Goal: Task Accomplishment & Management: Manage account settings

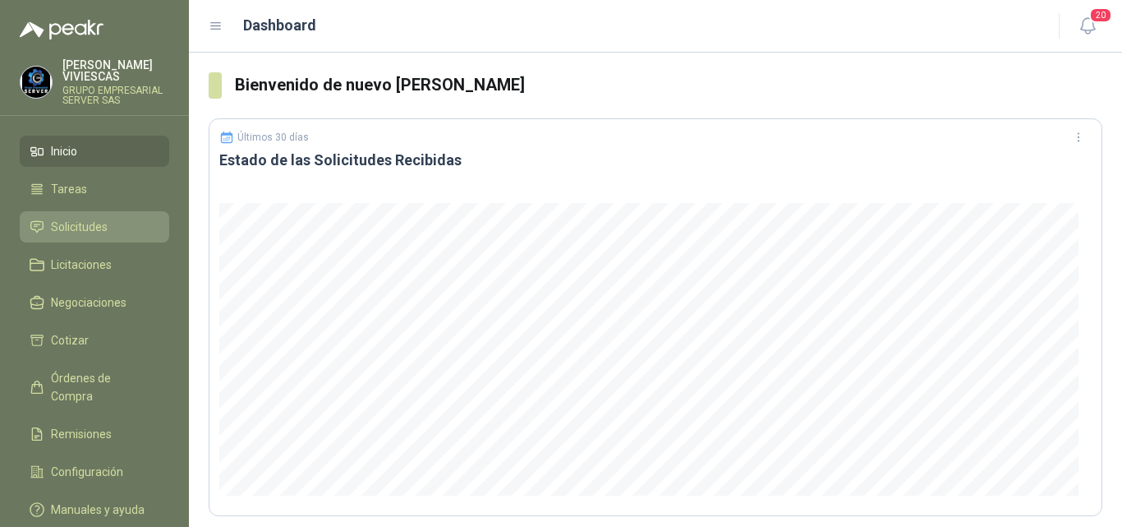
click at [65, 217] on link "Solicitudes" at bounding box center [95, 226] width 150 height 31
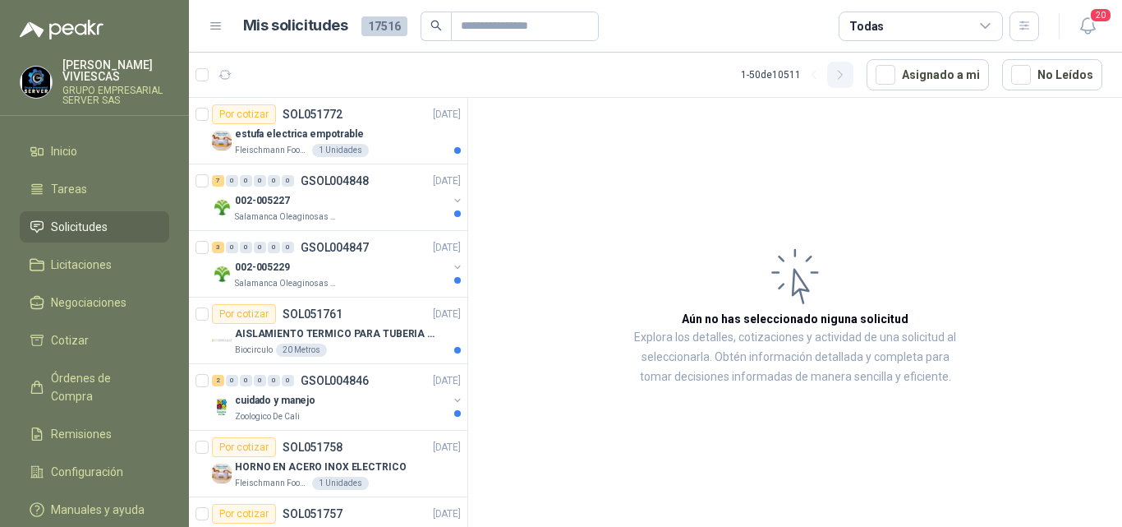
click at [841, 77] on icon "button" at bounding box center [841, 75] width 14 height 14
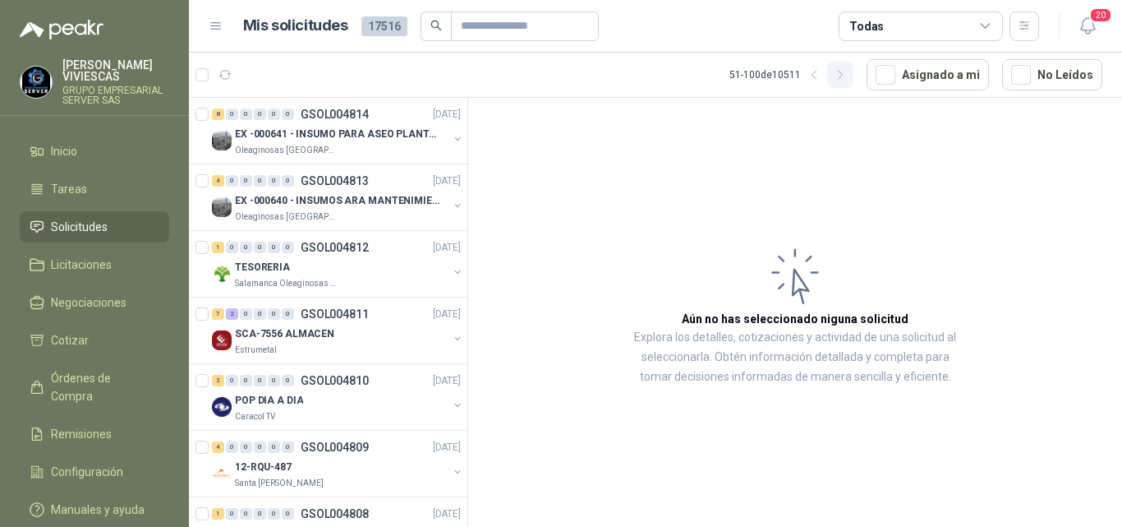
click at [842, 76] on icon "button" at bounding box center [841, 75] width 14 height 14
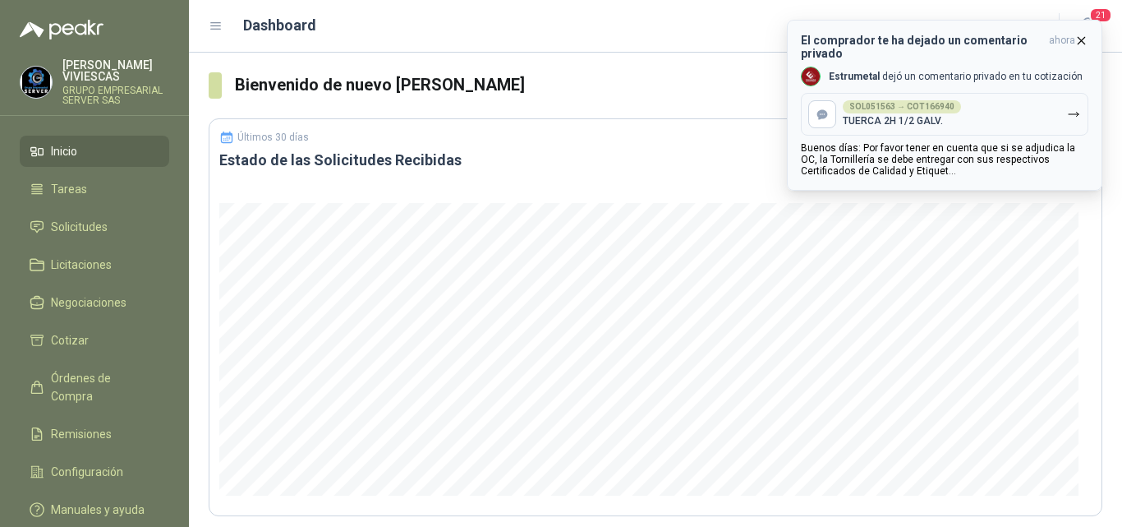
click at [1082, 42] on icon "button" at bounding box center [1082, 41] width 14 height 14
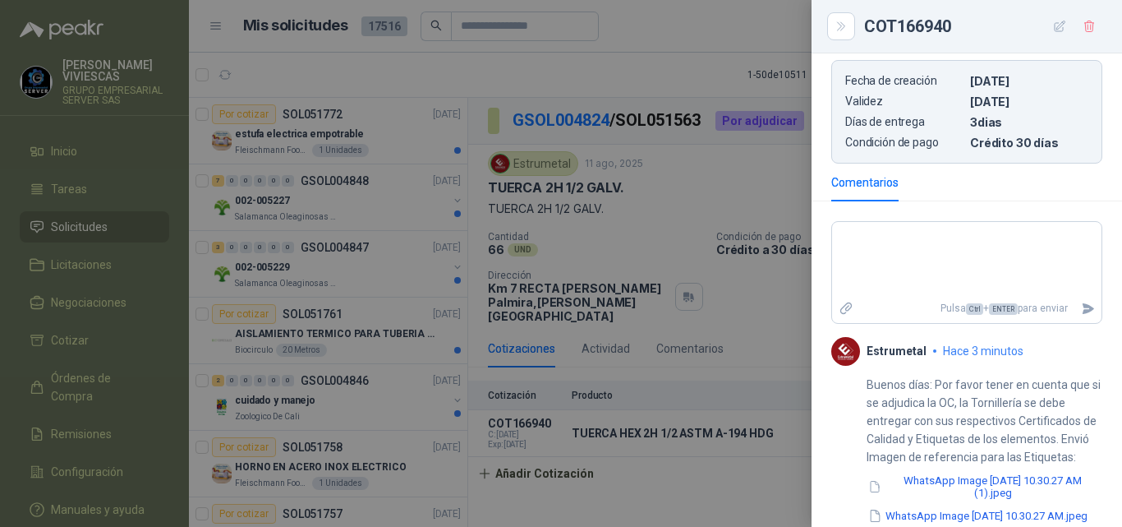
scroll to position [637, 0]
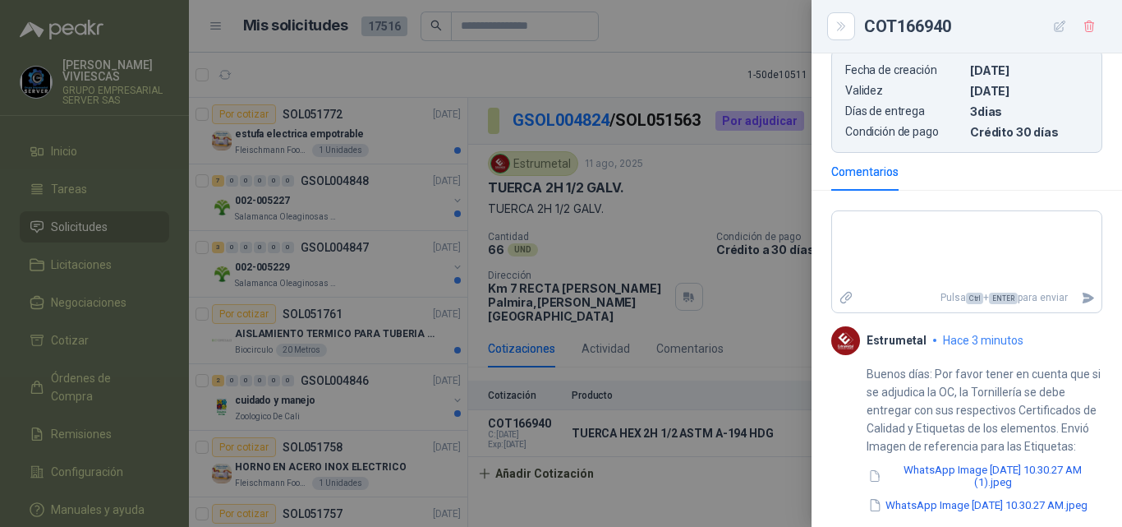
click at [766, 81] on div at bounding box center [561, 263] width 1122 height 527
